Goal: Communication & Community: Answer question/provide support

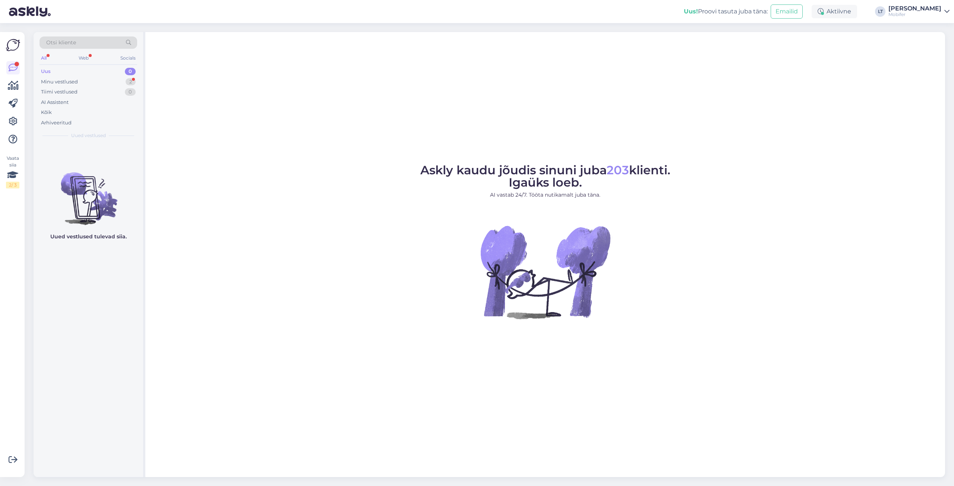
click at [48, 70] on div "Uus" at bounding box center [46, 71] width 10 height 7
click at [47, 82] on div "Minu vestlused" at bounding box center [59, 81] width 37 height 7
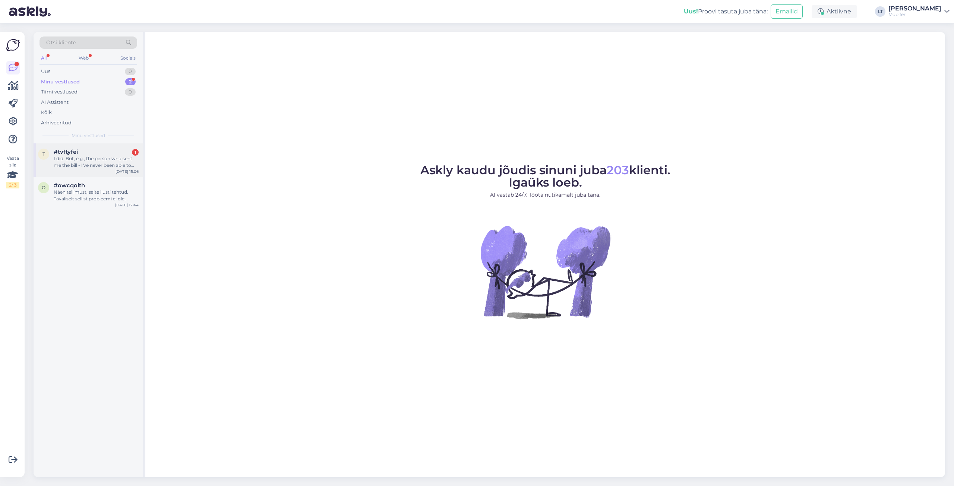
click at [78, 162] on div "I did. But, e.g., the person who sent me the bill - I've never been able to rea…" at bounding box center [96, 161] width 85 height 13
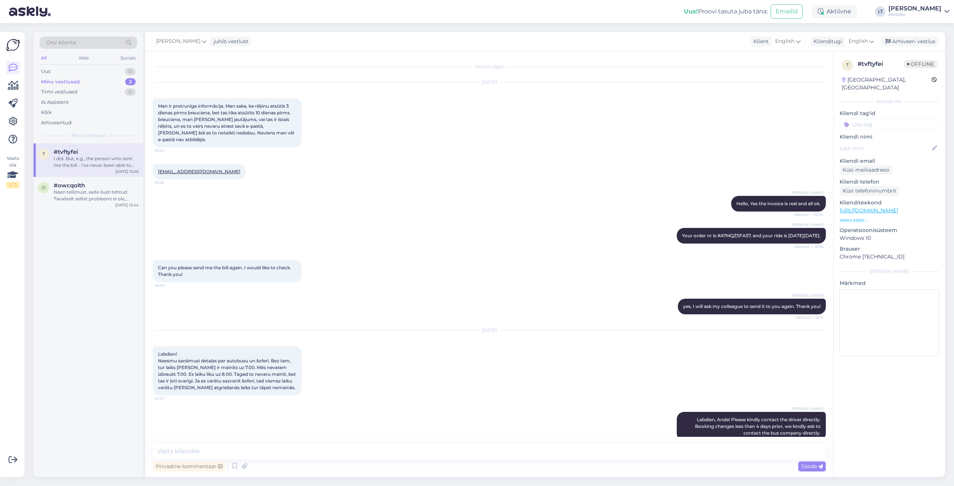
scroll to position [118, 0]
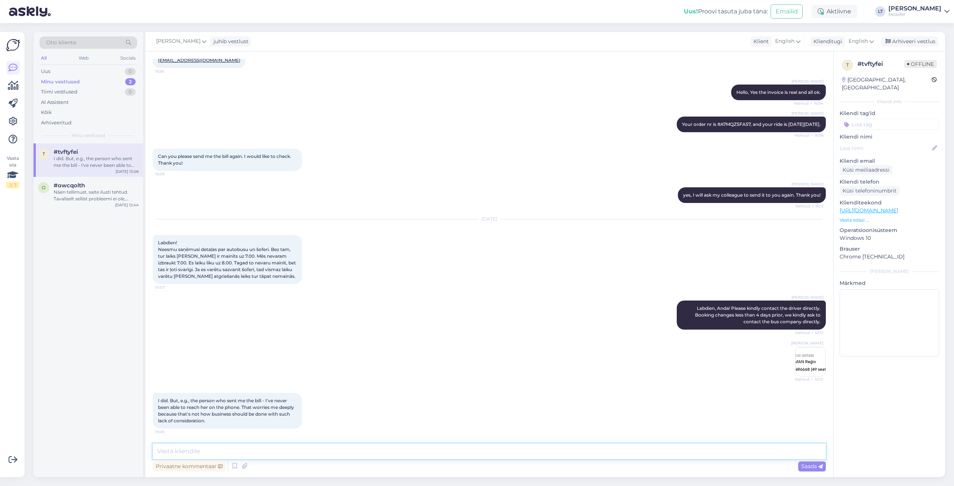
click at [235, 456] on textarea at bounding box center [489, 452] width 673 height 16
click at [502, 451] on textarea "Thank you for your feedback in this matter! It is sad to hear, that happened. W…" at bounding box center [489, 452] width 673 height 16
click at [568, 451] on textarea "Thank you for your feedback in this matter! It is sad to hear, that happened. W…" at bounding box center [489, 452] width 673 height 16
click at [585, 456] on textarea "Thank you for your feedback in this matter! It is sad to hear, that happened. W…" at bounding box center [489, 452] width 673 height 16
click at [383, 451] on textarea "Thank you for your feedback in this matter! It is sad to hear, that happened. W…" at bounding box center [489, 452] width 673 height 16
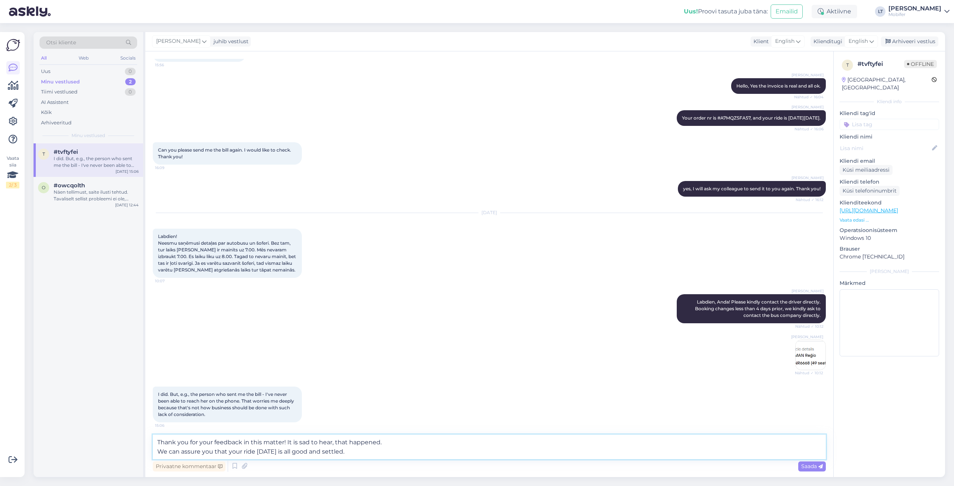
click at [357, 449] on textarea "Thank you for your feedback in this matter! It is sad to hear, that happened. W…" at bounding box center [489, 447] width 673 height 25
click at [483, 448] on textarea "Thank you for your feedback in this matter! It is sad to hear, that happened. W…" at bounding box center [489, 447] width 673 height 25
type textarea "Thank you for your feedback in this matter! It is sad to hear, that happened. W…"
click at [803, 467] on span "Saada" at bounding box center [812, 466] width 22 height 7
